Goal: Information Seeking & Learning: Find specific fact

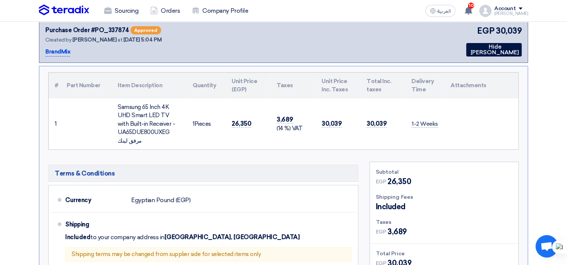
scroll to position [150, 0]
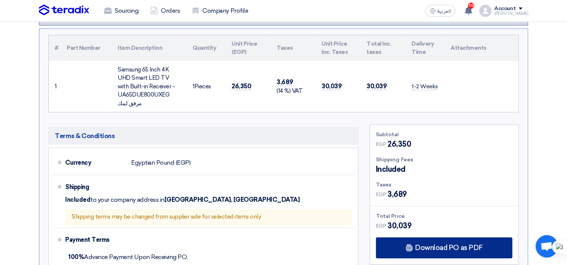
click at [420, 241] on div "Download PO as PDF" at bounding box center [444, 247] width 136 height 21
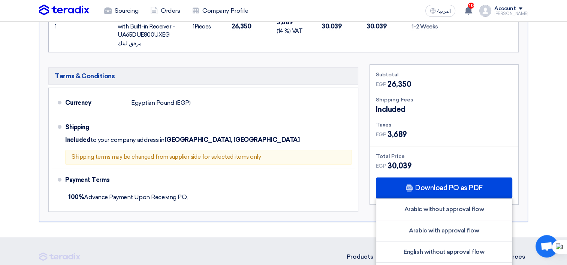
scroll to position [225, 0]
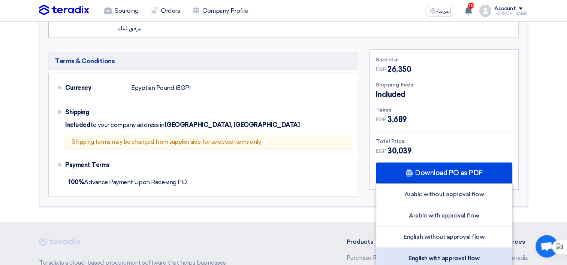
click at [428, 255] on div "English with approval flow" at bounding box center [444, 258] width 136 height 21
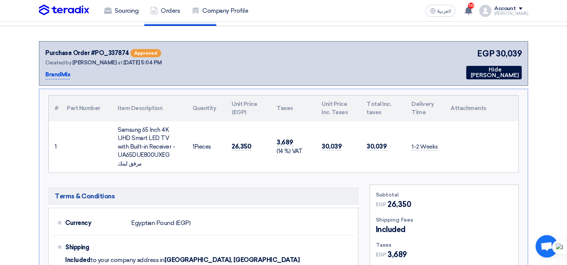
scroll to position [37, 0]
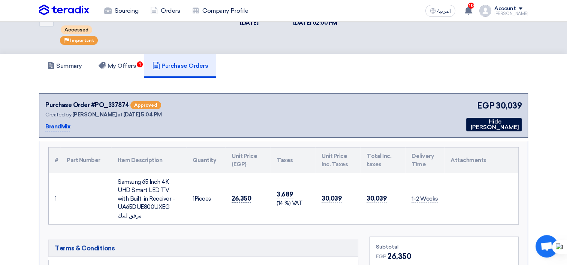
click at [240, 196] on span "26,350" at bounding box center [240, 199] width 19 height 8
copy tr "26,350"
drag, startPoint x: 169, startPoint y: 204, endPoint x: 118, endPoint y: 180, distance: 56.6
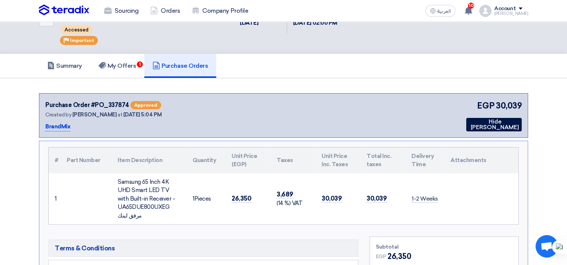
click at [118, 180] on div "Samsung 65 Inch 4K UHD Smart LED TV with Built-in Receiver - UA65DUE800UXEG مرف…" at bounding box center [149, 199] width 63 height 42
copy div "Samsung 65 Inch 4K UHD Smart LED TV with Built-in Receiver - UA65DUE800UXEG"
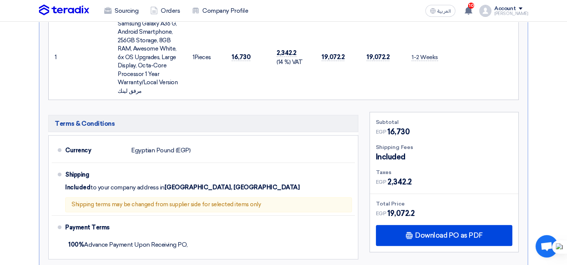
scroll to position [167, 0]
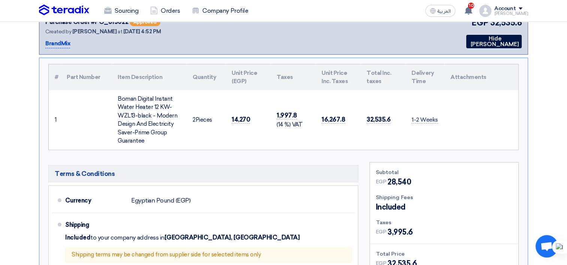
scroll to position [112, 0]
